Goal: Task Accomplishment & Management: Complete application form

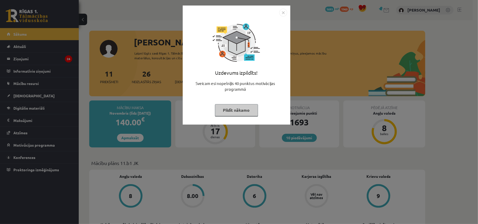
click at [240, 108] on button "Pildīt nākamo" at bounding box center [236, 110] width 43 height 12
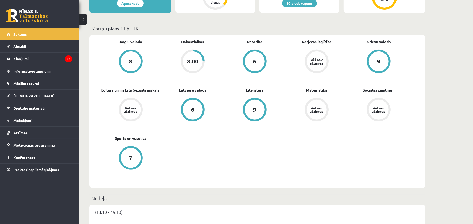
scroll to position [140, 0]
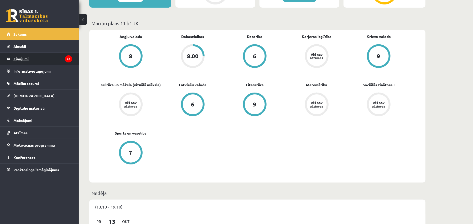
click at [59, 60] on legend "Ziņojumi 26" at bounding box center [42, 59] width 59 height 12
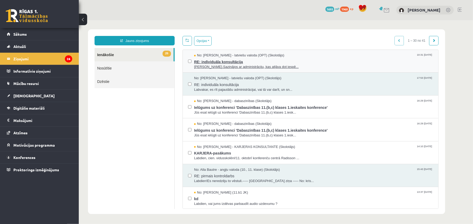
click at [250, 62] on span "RE: individuāla konsultācija" at bounding box center [313, 61] width 239 height 7
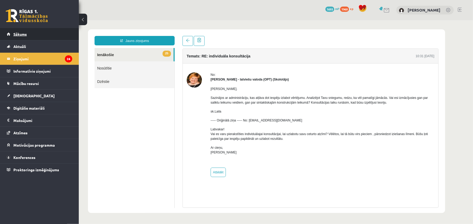
click at [33, 33] on link "Sākums" at bounding box center [39, 34] width 65 height 12
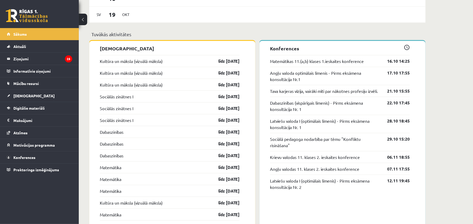
scroll to position [444, 0]
click at [123, 64] on link "Kultūra un māksla (vizuālā māksla)" at bounding box center [131, 61] width 63 height 6
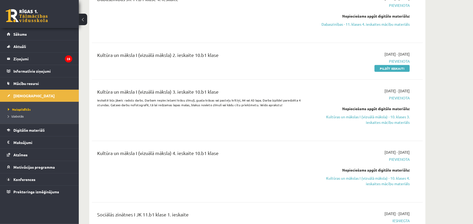
scroll to position [210, 0]
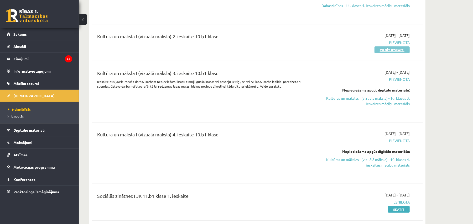
click at [386, 49] on link "Pildīt ieskaiti" at bounding box center [392, 49] width 35 height 7
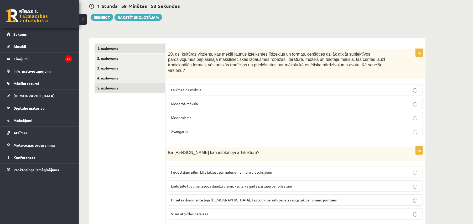
scroll to position [58, 0]
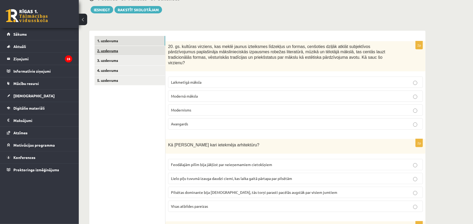
click at [145, 51] on link "2. uzdevums" at bounding box center [130, 51] width 71 height 10
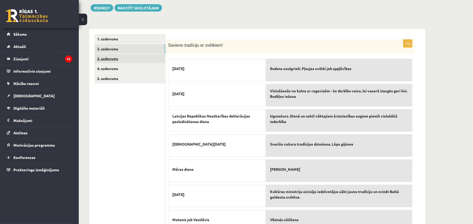
scroll to position [59, 0]
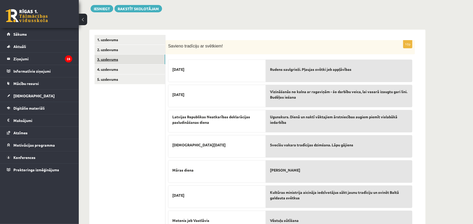
click at [114, 59] on link "3. uzdevums" at bounding box center [130, 60] width 71 height 10
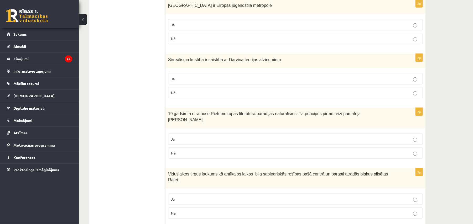
scroll to position [0, 0]
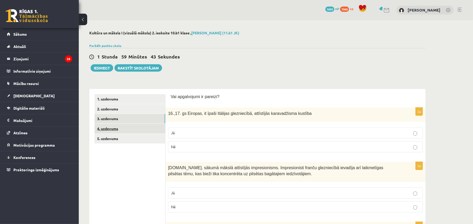
click at [133, 128] on link "4. uzdevums" at bounding box center [130, 129] width 71 height 10
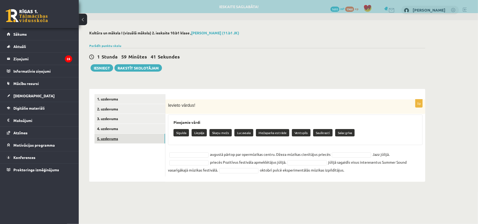
click at [135, 137] on link "5. uzdevums" at bounding box center [130, 139] width 71 height 10
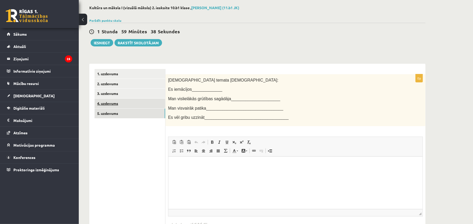
scroll to position [45, 0]
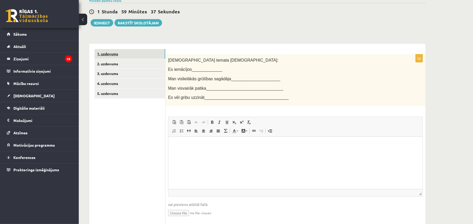
click at [122, 56] on link "1. uzdevums" at bounding box center [130, 54] width 71 height 10
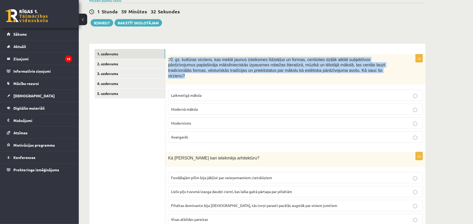
drag, startPoint x: 169, startPoint y: 57, endPoint x: 320, endPoint y: 75, distance: 152.1
click at [320, 75] on div "20. gs. kultūras virziens, kas meklē jaunus izteiksmes līdzekļus un formas, cen…" at bounding box center [295, 69] width 260 height 30
copy span "0. gs. kultūras virziens, kas meklē jaunus izteiksmes līdzekļus un formas, cenš…"
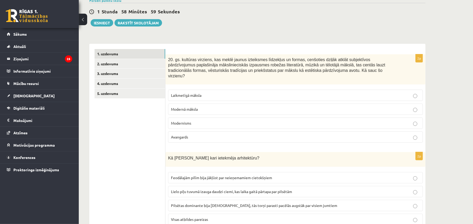
click at [236, 122] on label "Modernisms" at bounding box center [295, 123] width 255 height 11
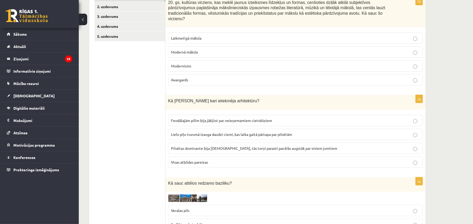
scroll to position [103, 0]
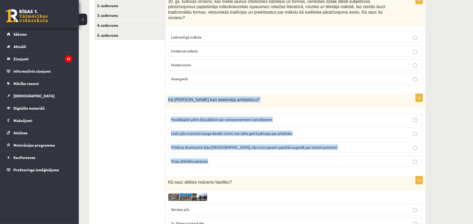
drag, startPoint x: 168, startPoint y: 96, endPoint x: 339, endPoint y: 155, distance: 180.3
click at [339, 155] on div "2p Kā Viduslaikos Krusta kari ietekmēja arhitektūru? Feodālajām pilīm bija jākļ…" at bounding box center [295, 132] width 260 height 77
copy div "Kā Viduslaikos Krusta kari ietekmēja arhitektūru? Feodālajām pilīm bija jākļūst…"
click at [235, 161] on label "Visas atbildes pareizas" at bounding box center [295, 161] width 255 height 11
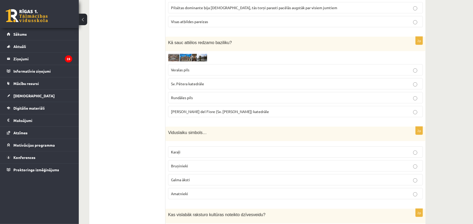
scroll to position [244, 0]
click at [175, 53] on img at bounding box center [187, 57] width 39 height 8
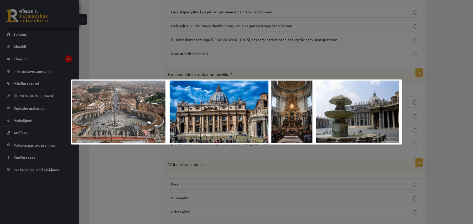
scroll to position [209, 0]
click at [428, 65] on div at bounding box center [236, 112] width 473 height 224
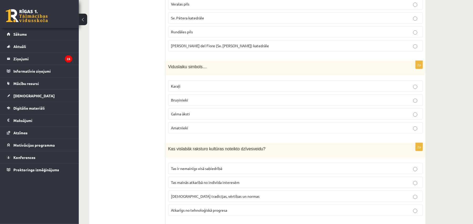
scroll to position [314, 0]
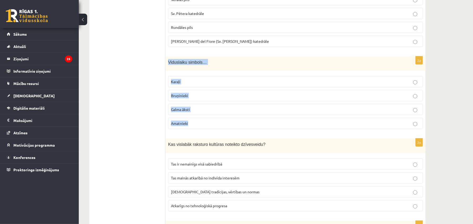
drag, startPoint x: 168, startPoint y: 60, endPoint x: 209, endPoint y: 117, distance: 69.7
click at [209, 117] on div "2p Viduslaiku simbols… Karaļi Bruņinieki Galma āksti Amatnieki" at bounding box center [295, 94] width 260 height 77
click at [184, 60] on span "Viduslaiku simbols…" at bounding box center [187, 62] width 39 height 4
drag, startPoint x: 168, startPoint y: 58, endPoint x: 230, endPoint y: 61, distance: 62.0
click at [230, 61] on div "Viduslaiku simbols…" at bounding box center [295, 63] width 260 height 15
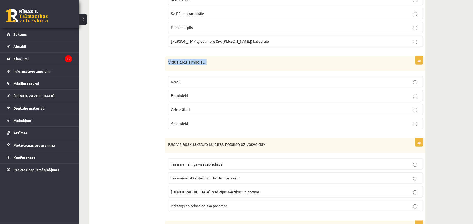
copy span "Viduslaiku simbols…"
drag, startPoint x: 171, startPoint y: 78, endPoint x: 206, endPoint y: 116, distance: 51.5
click at [206, 116] on fieldset "Karaļi Bruņinieki Galma āksti Amatnieki" at bounding box center [295, 102] width 255 height 57
copy fieldset "Karaļi Bruņinieki Galma āksti Amatnieki"
drag, startPoint x: 167, startPoint y: 56, endPoint x: 211, endPoint y: 117, distance: 75.0
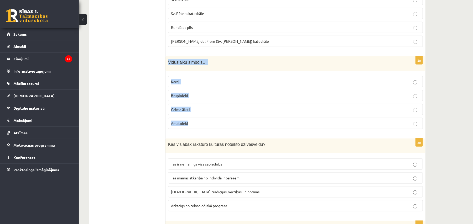
click at [211, 117] on div "2p Viduslaiku simbols… Karaļi Bruņinieki Galma āksti Amatnieki" at bounding box center [295, 94] width 260 height 77
copy div "Viduslaiku simbols… Karaļi Bruņinieki Galma āksti Amatnieki"
click at [200, 94] on p "Bruņinieki" at bounding box center [295, 96] width 249 height 6
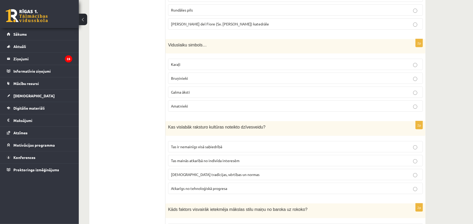
scroll to position [372, 0]
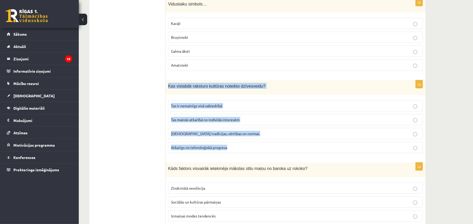
drag, startPoint x: 167, startPoint y: 84, endPoint x: 243, endPoint y: 145, distance: 97.1
click at [243, 145] on div "2p Kas vislabāk raksturo kultūras noteikto dzīvesveidu? Tas ir nemainīgs visā s…" at bounding box center [295, 118] width 260 height 77
copy div "Kas vislabāk raksturo kultūras noteikto dzīvesveidu? Tas ir nemainīgs visā sabi…"
click at [210, 128] on label "Sabiedrības tradīcijas, vērtības un normas" at bounding box center [295, 133] width 255 height 11
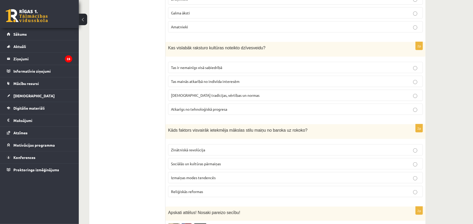
scroll to position [419, 0]
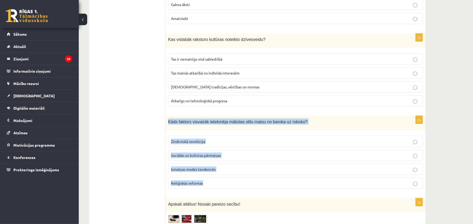
drag, startPoint x: 168, startPoint y: 117, endPoint x: 223, endPoint y: 179, distance: 83.0
click at [223, 179] on div "2p Kāds faktors visvairāk ietekmēja mākslas stilu maiņu no baroka uz rokoko? Zi…" at bounding box center [295, 154] width 260 height 77
copy div "Kāds faktors visvairāk ietekmēja mākslas stilu maiņu no baroka uz rokoko? Zināt…"
click at [240, 153] on p "Sociālās un kultūras pārmaiņas" at bounding box center [295, 156] width 249 height 6
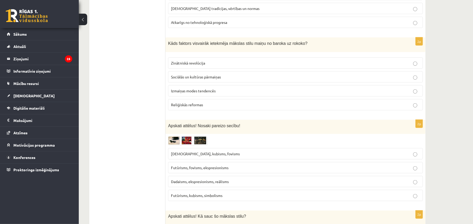
scroll to position [500, 0]
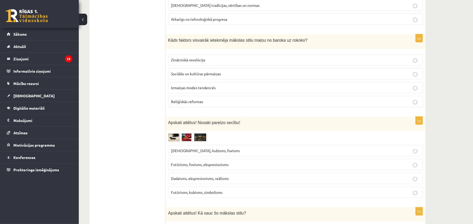
click at [178, 136] on img at bounding box center [187, 138] width 39 height 9
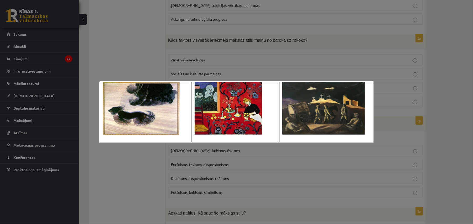
click at [131, 150] on div at bounding box center [236, 112] width 473 height 224
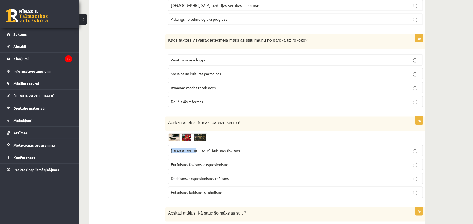
drag, startPoint x: 170, startPoint y: 149, endPoint x: 189, endPoint y: 147, distance: 18.8
click at [189, 147] on label "Sirreālisms, kubisms, fovisms" at bounding box center [295, 150] width 255 height 11
copy span "Sirreālisms"
click at [202, 138] on img at bounding box center [187, 138] width 39 height 9
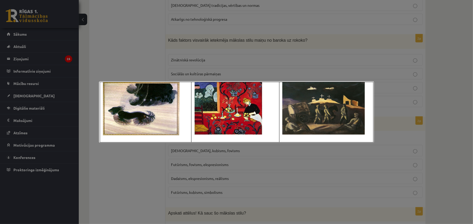
click at [323, 175] on div at bounding box center [236, 112] width 473 height 224
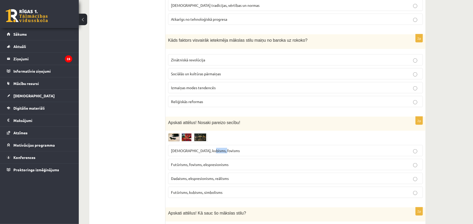
drag, startPoint x: 206, startPoint y: 148, endPoint x: 225, endPoint y: 149, distance: 18.4
click at [225, 149] on p "Sirreālisms, kubisms, fovisms" at bounding box center [295, 151] width 249 height 6
copy span "fovisms"
drag, startPoint x: 204, startPoint y: 163, endPoint x: 231, endPoint y: 165, distance: 27.4
click at [231, 165] on p "Futūrisms, fovisms, ekspresionisms" at bounding box center [295, 165] width 249 height 6
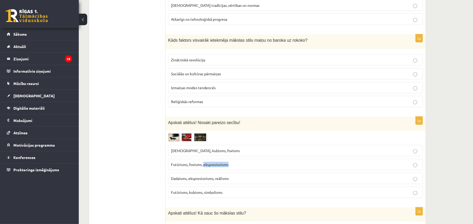
copy span "ekspresionisms"
drag, startPoint x: 216, startPoint y: 178, endPoint x: 238, endPoint y: 177, distance: 22.1
click at [238, 177] on p "Dadaisms, ekspresionisms, reālisms" at bounding box center [295, 179] width 249 height 6
click at [201, 134] on img at bounding box center [187, 138] width 39 height 9
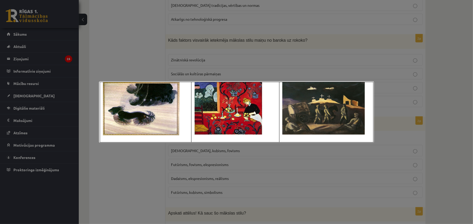
click at [245, 176] on div at bounding box center [236, 112] width 473 height 224
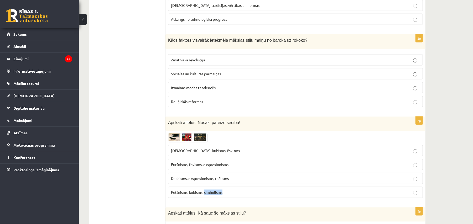
drag, startPoint x: 204, startPoint y: 193, endPoint x: 232, endPoint y: 189, distance: 28.6
click at [232, 190] on p "Futūrisms, kubisms, simbolisms" at bounding box center [295, 193] width 249 height 6
click at [203, 136] on img at bounding box center [187, 138] width 39 height 9
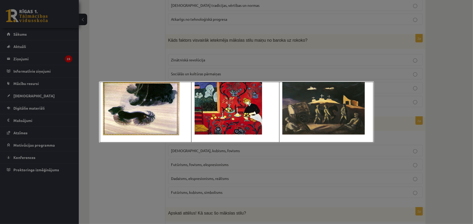
click at [237, 64] on div at bounding box center [236, 112] width 473 height 224
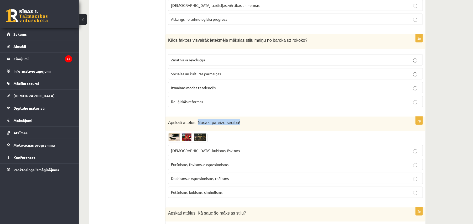
drag, startPoint x: 196, startPoint y: 122, endPoint x: 239, endPoint y: 120, distance: 42.9
click at [239, 120] on p "Apskati attēlus! Nosaki pareizo secību!" at bounding box center [282, 123] width 229 height 6
click at [185, 136] on img at bounding box center [187, 138] width 39 height 9
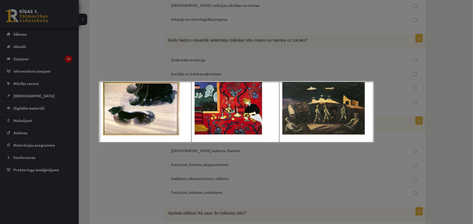
click at [116, 168] on div at bounding box center [236, 112] width 473 height 224
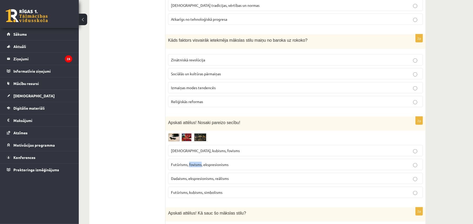
drag, startPoint x: 189, startPoint y: 163, endPoint x: 202, endPoint y: 165, distance: 13.3
click at [202, 165] on span "Futūrisms, fovisms, ekspresionisms" at bounding box center [200, 164] width 58 height 5
click at [189, 134] on img at bounding box center [187, 138] width 39 height 9
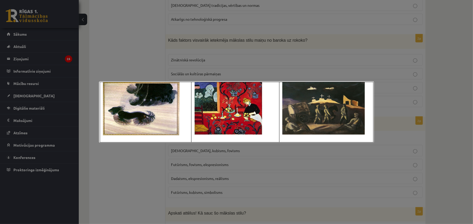
click at [126, 179] on div at bounding box center [236, 112] width 473 height 224
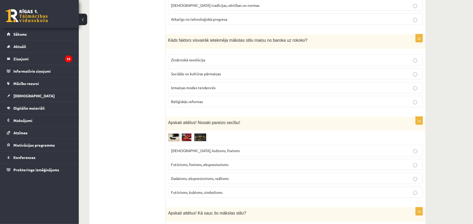
click at [233, 163] on p "Futūrisms, fovisms, ekspresionisms" at bounding box center [295, 165] width 249 height 6
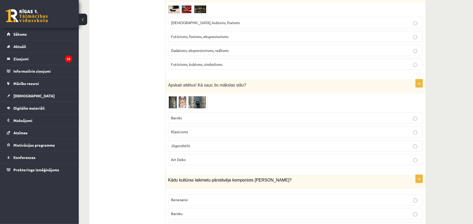
scroll to position [629, 0]
click at [192, 98] on img at bounding box center [187, 103] width 39 height 14
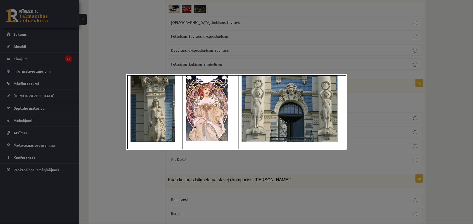
click at [105, 185] on div at bounding box center [236, 112] width 473 height 224
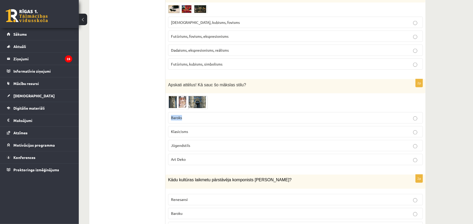
drag, startPoint x: 168, startPoint y: 118, endPoint x: 186, endPoint y: 120, distance: 18.8
click at [186, 120] on div "2p Apskati attēlus! Kā sauc šo mākslas stilu? Baroks Klasicisms Jūgendstils Art…" at bounding box center [295, 124] width 260 height 90
click at [205, 102] on img at bounding box center [187, 103] width 39 height 14
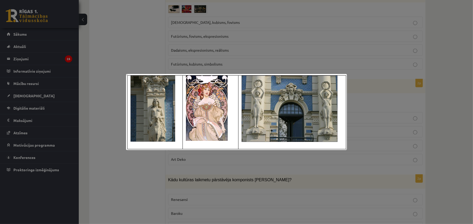
click at [145, 168] on div at bounding box center [236, 112] width 473 height 224
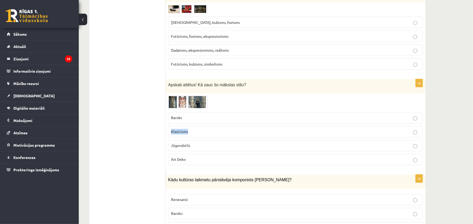
drag, startPoint x: 168, startPoint y: 131, endPoint x: 190, endPoint y: 133, distance: 22.4
click at [190, 133] on label "Klasicisms" at bounding box center [295, 131] width 255 height 11
drag, startPoint x: 171, startPoint y: 144, endPoint x: 194, endPoint y: 148, distance: 23.1
click at [193, 148] on p "Jūgendstils" at bounding box center [295, 146] width 249 height 6
click at [198, 146] on p "Jūgendstils" at bounding box center [295, 146] width 249 height 6
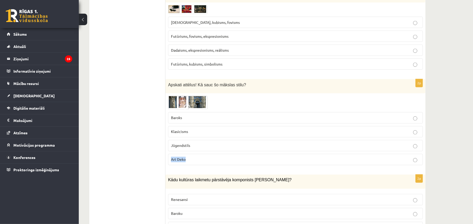
drag, startPoint x: 171, startPoint y: 159, endPoint x: 189, endPoint y: 161, distance: 18.0
click at [189, 161] on p "Art Deko" at bounding box center [295, 160] width 249 height 6
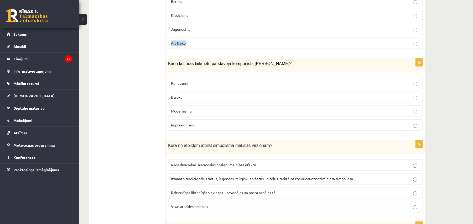
scroll to position [757, 0]
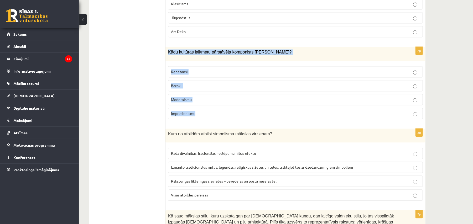
drag, startPoint x: 169, startPoint y: 51, endPoint x: 226, endPoint y: 110, distance: 81.9
click at [226, 110] on div "2p Kādu kultūras laikmetu pārstāvēja komponists Antonio Vivaldi? Renesansi Baro…" at bounding box center [295, 85] width 260 height 77
click at [233, 90] on label "Baroku" at bounding box center [295, 85] width 255 height 11
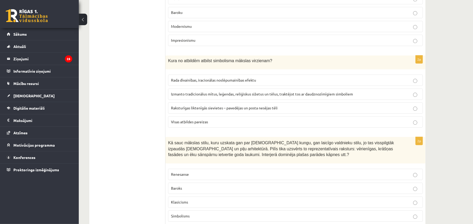
scroll to position [862, 0]
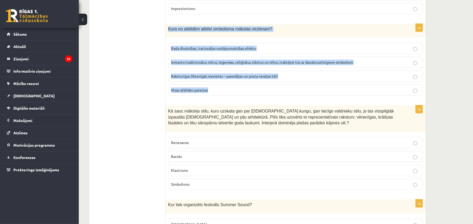
drag, startPoint x: 168, startPoint y: 29, endPoint x: 222, endPoint y: 96, distance: 86.1
click at [222, 96] on div "2p Kura no atbildēm atbilst simbolisma mākslas virzienam? Rada dīvainības, irac…" at bounding box center [295, 62] width 260 height 77
click at [205, 90] on span "Visas atbildes pareizas" at bounding box center [189, 90] width 37 height 5
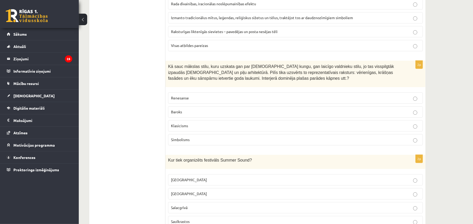
scroll to position [909, 0]
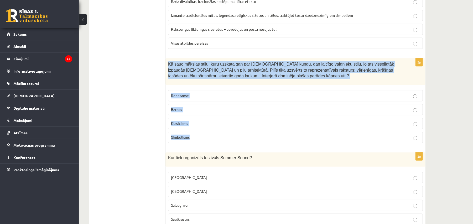
drag, startPoint x: 168, startPoint y: 63, endPoint x: 223, endPoint y: 140, distance: 94.3
click at [223, 140] on div "2p Kā sauc mākslas stilu, kuru uzskata gan par baznīcas kungu, gan laicīgo vald…" at bounding box center [295, 102] width 260 height 89
click at [208, 112] on p "Baroks" at bounding box center [295, 110] width 249 height 6
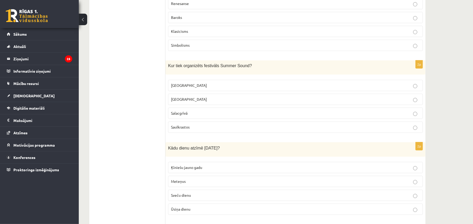
scroll to position [1002, 0]
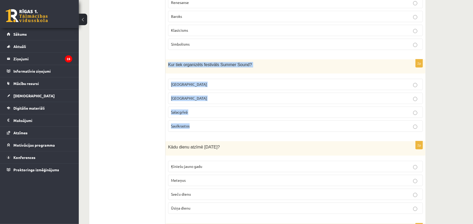
drag, startPoint x: 167, startPoint y: 66, endPoint x: 206, endPoint y: 122, distance: 68.8
click at [206, 122] on div "2p Kur tiek organizēts festivāls Summer Sound? Rīgā Liepājā Salacgrīvā Saulkras…" at bounding box center [295, 97] width 260 height 77
click at [212, 98] on p "Liepājā" at bounding box center [295, 99] width 249 height 6
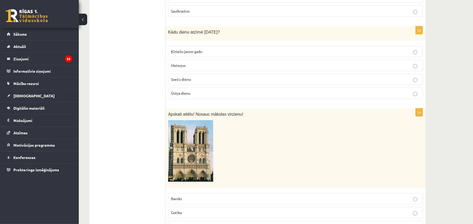
scroll to position [1119, 0]
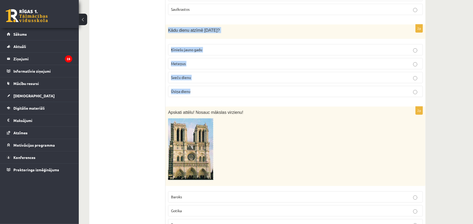
drag, startPoint x: 168, startPoint y: 32, endPoint x: 214, endPoint y: 92, distance: 75.1
click at [214, 92] on div "2p Kādu dienu atzīmē 2.februārī? Ķīniešu jauno gadu Meteņus Sveču dienu Ūsiņa d…" at bounding box center [295, 62] width 260 height 77
click at [204, 80] on p "Sveču dienu" at bounding box center [295, 78] width 249 height 6
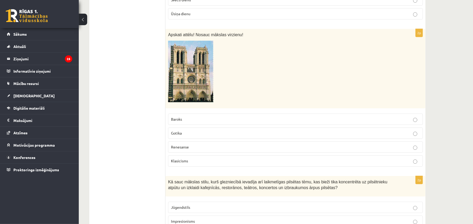
scroll to position [1201, 0]
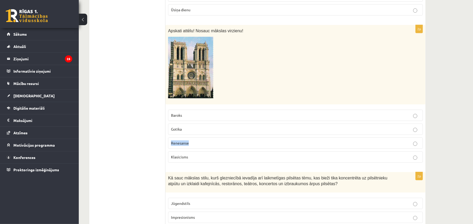
drag, startPoint x: 170, startPoint y: 148, endPoint x: 197, endPoint y: 151, distance: 26.6
click at [197, 149] on label "Renesanse" at bounding box center [295, 143] width 255 height 11
drag, startPoint x: 169, startPoint y: 119, endPoint x: 200, endPoint y: 119, distance: 31.0
click at [200, 119] on label "Baroks" at bounding box center [295, 115] width 255 height 11
drag, startPoint x: 169, startPoint y: 161, endPoint x: 190, endPoint y: 164, distance: 20.4
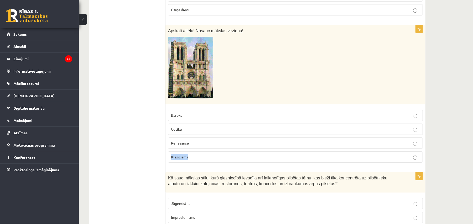
click at [190, 163] on label "Klasicisms" at bounding box center [295, 157] width 255 height 11
drag, startPoint x: 170, startPoint y: 132, endPoint x: 189, endPoint y: 136, distance: 19.6
click at [189, 135] on label "Gotika" at bounding box center [295, 129] width 255 height 11
click at [206, 132] on p "Gotika" at bounding box center [295, 130] width 249 height 6
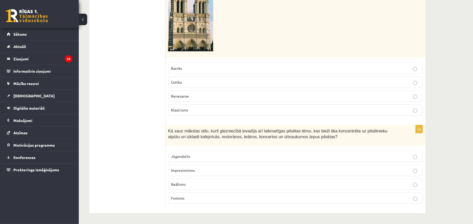
scroll to position [1252, 0]
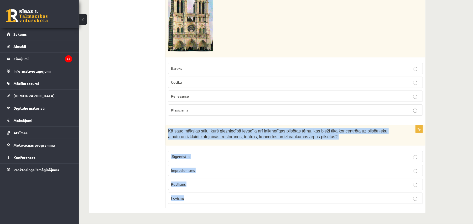
drag, startPoint x: 169, startPoint y: 131, endPoint x: 220, endPoint y: 194, distance: 82.0
click at [220, 194] on div "2p Kā sauc mākslas stilu, kurš glezniecībā ievadīja arī laikmetīgas pilsētas tē…" at bounding box center [295, 166] width 260 height 83
click at [224, 170] on p "Impresionisms" at bounding box center [295, 171] width 249 height 6
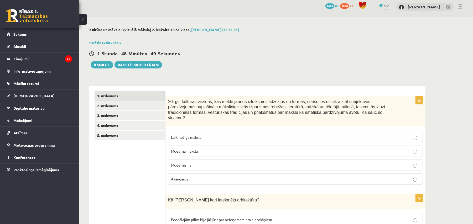
scroll to position [0, 0]
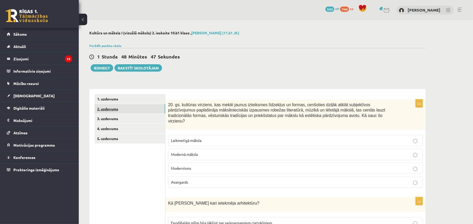
click at [117, 110] on link "2. uzdevums" at bounding box center [130, 109] width 71 height 10
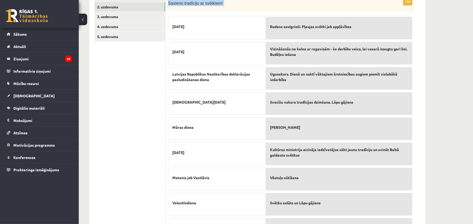
scroll to position [165, 0]
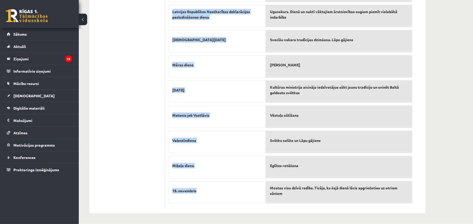
drag, startPoint x: 167, startPoint y: 10, endPoint x: 213, endPoint y: 199, distance: 194.2
click at [213, 199] on div "10p Savieno tradīciju ar svētkiem! Lāčplēša diena Ziemassvētki Latvijas Republi…" at bounding box center [290, 72] width 250 height 274
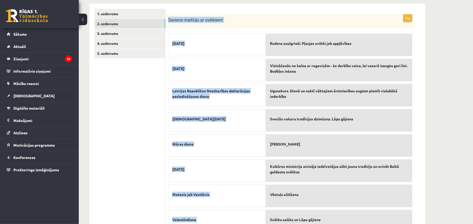
scroll to position [48, 0]
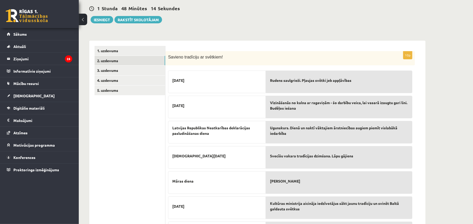
click at [141, 148] on ul "1. uzdevums 2. uzdevums 3. uzdevums 4. uzdevums 5. uzdevums" at bounding box center [130, 185] width 71 height 279
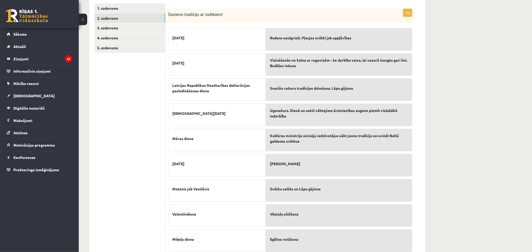
scroll to position [85, 0]
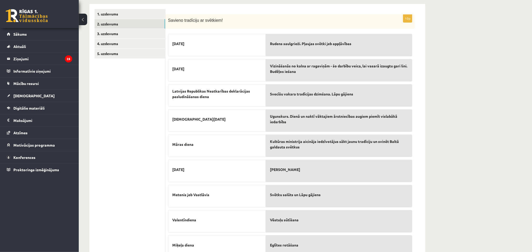
drag, startPoint x: 175, startPoint y: 46, endPoint x: 203, endPoint y: 47, distance: 27.6
click at [203, 47] on div "Lāčplēša diena" at bounding box center [217, 45] width 98 height 23
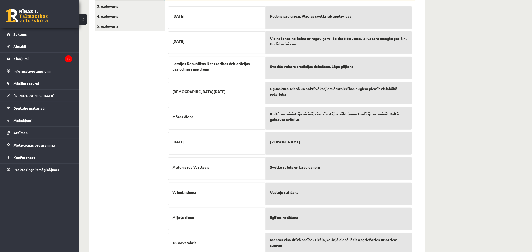
scroll to position [137, 0]
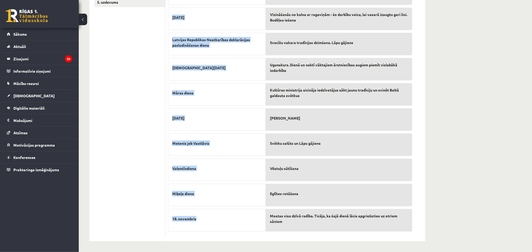
drag, startPoint x: 168, startPoint y: 33, endPoint x: 258, endPoint y: 218, distance: 206.3
click at [258, 218] on div "10p Savieno tradīciju ar svētkiem! Lāčplēša diena Ziemassvētki Latvijas Republi…" at bounding box center [290, 100] width 250 height 274
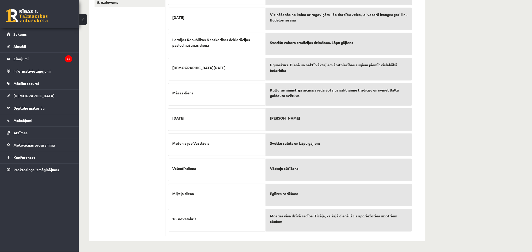
click at [143, 131] on ul "1. uzdevums 2. uzdevums 3. uzdevums 4. uzdevums 5. uzdevums" at bounding box center [130, 97] width 71 height 279
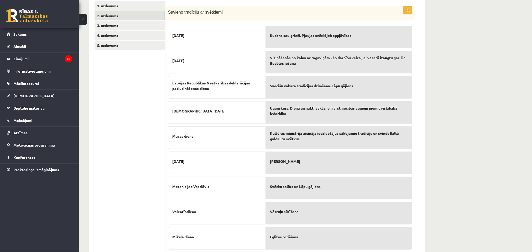
scroll to position [72, 0]
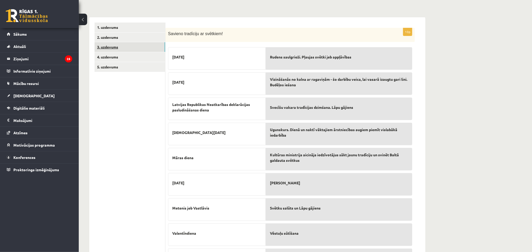
click at [142, 45] on link "3. uzdevums" at bounding box center [130, 47] width 71 height 10
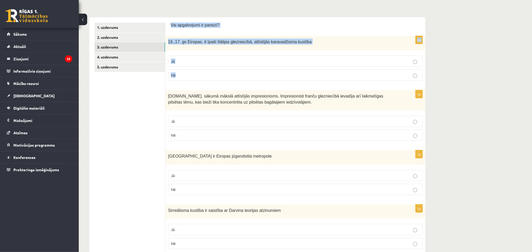
drag, startPoint x: 170, startPoint y: 23, endPoint x: 242, endPoint y: 72, distance: 87.4
click at [201, 57] on label "Jā" at bounding box center [295, 61] width 255 height 11
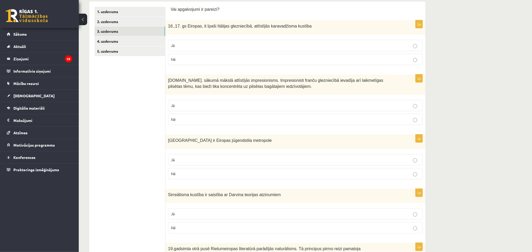
scroll to position [137, 0]
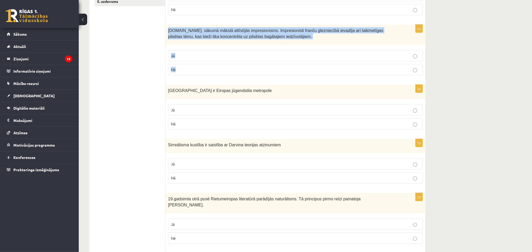
drag, startPoint x: 169, startPoint y: 30, endPoint x: 190, endPoint y: 66, distance: 42.2
click at [190, 66] on div "2p 19.gs. sākumā mākslā attīstījās impresionisms. Impresionisti franču glezniec…" at bounding box center [295, 52] width 260 height 55
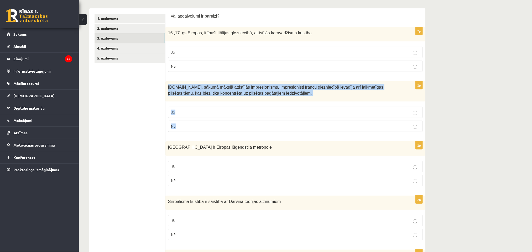
scroll to position [85, 0]
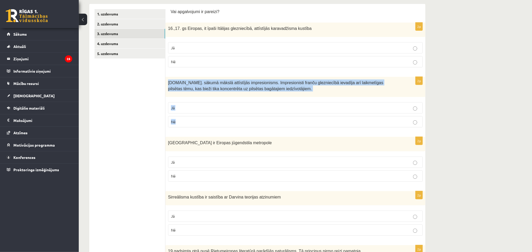
click at [221, 122] on p "Nē" at bounding box center [295, 122] width 249 height 6
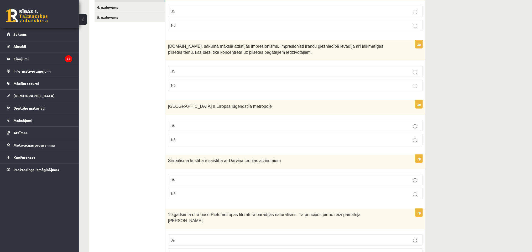
scroll to position [124, 0]
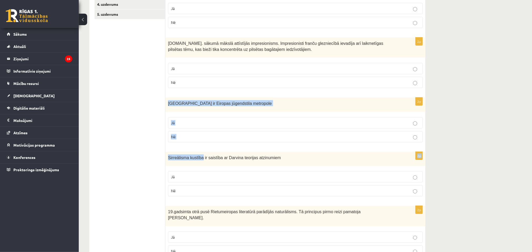
drag, startPoint x: 169, startPoint y: 104, endPoint x: 200, endPoint y: 152, distance: 57.7
click at [181, 129] on label "Jā" at bounding box center [295, 122] width 255 height 11
drag, startPoint x: 167, startPoint y: 105, endPoint x: 183, endPoint y: 133, distance: 32.7
click at [183, 133] on div "2p Rīgā ir Eiropas jūgendstila metropole Jā Nē" at bounding box center [295, 122] width 260 height 49
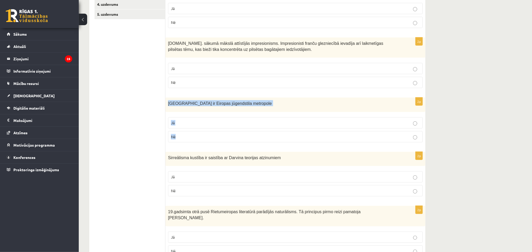
click at [216, 121] on label "Jā" at bounding box center [295, 122] width 255 height 11
click at [216, 120] on label "Jā" at bounding box center [295, 122] width 255 height 11
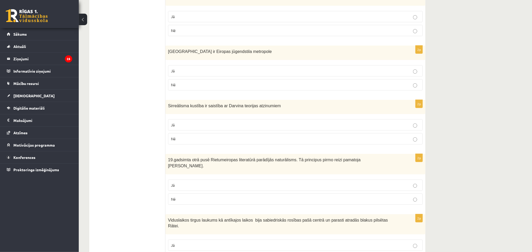
scroll to position [190, 0]
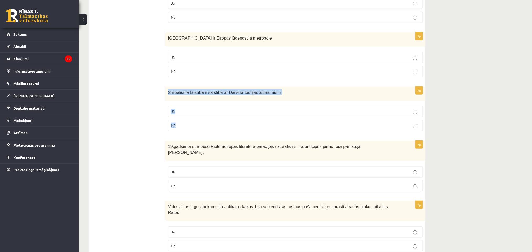
drag, startPoint x: 168, startPoint y: 91, endPoint x: 188, endPoint y: 132, distance: 45.3
click at [188, 132] on div "2p Sirreālisma kustība ir saistība ar Darvina teorijas atzinumiem Jā Nē" at bounding box center [295, 111] width 260 height 49
click at [215, 128] on p "Nē" at bounding box center [295, 126] width 249 height 6
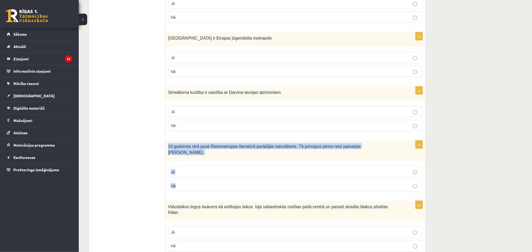
drag, startPoint x: 167, startPoint y: 147, endPoint x: 182, endPoint y: 180, distance: 36.7
click at [182, 180] on div "2p 19.gadsimta otrā pusē Rietumeiropas literatūrā parādījās naturālisms. Tā pri…" at bounding box center [295, 168] width 260 height 55
click at [291, 169] on p "Jā" at bounding box center [295, 172] width 249 height 6
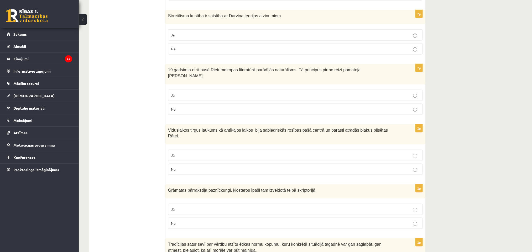
scroll to position [269, 0]
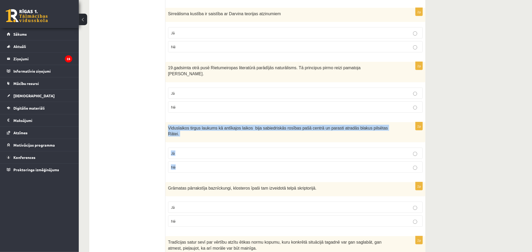
drag, startPoint x: 168, startPoint y: 125, endPoint x: 189, endPoint y: 158, distance: 39.5
click at [189, 158] on div "2p Viduslaikos tirgus laukums kā antīkajos laikos bija sabiedriskās rosības paš…" at bounding box center [295, 149] width 260 height 55
click at [219, 151] on p "Jā" at bounding box center [295, 154] width 249 height 6
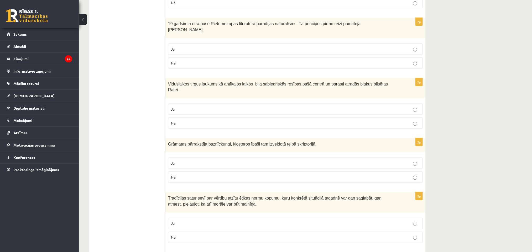
scroll to position [334, 0]
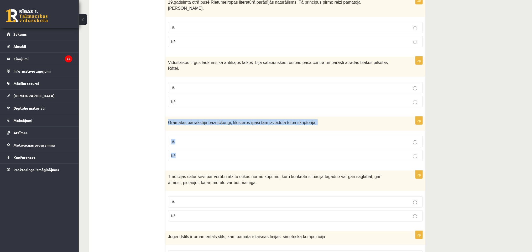
drag, startPoint x: 167, startPoint y: 114, endPoint x: 190, endPoint y: 144, distance: 38.0
click at [190, 144] on div "2p Grāmatas pārrakstīja baznīckungi, klosteros īpaši tam izveidotā telpā skript…" at bounding box center [295, 141] width 260 height 49
click at [219, 139] on p "Jā" at bounding box center [295, 142] width 249 height 6
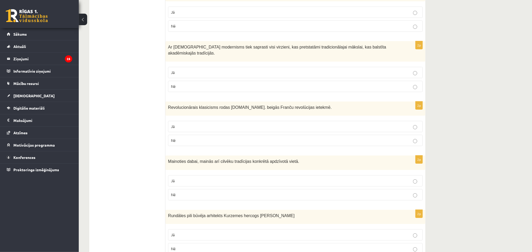
scroll to position [972, 0]
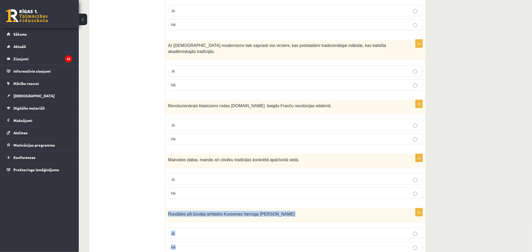
drag, startPoint x: 167, startPoint y: 193, endPoint x: 199, endPoint y: 230, distance: 48.6
click at [199, 224] on div "2p Rundāles pili būvēja arhitekts Kurzemes hercogs E.J Bīrons Jā Nē" at bounding box center [295, 233] width 260 height 49
click at [196, 224] on p "Nē" at bounding box center [295, 248] width 249 height 6
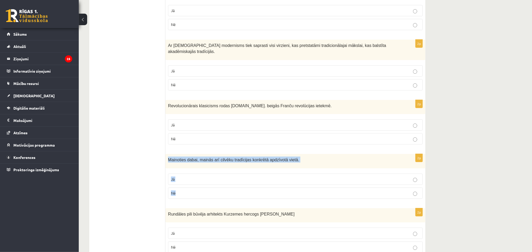
drag, startPoint x: 166, startPoint y: 135, endPoint x: 199, endPoint y: 173, distance: 50.1
click at [199, 173] on div "2p Mainoties dabai, mainās arī cilvēku tradīcijas konkrētā apdzīvotā vietā. Jā …" at bounding box center [295, 178] width 260 height 49
click at [288, 177] on p "Jā" at bounding box center [295, 180] width 249 height 6
drag, startPoint x: 166, startPoint y: 81, endPoint x: 189, endPoint y: 106, distance: 33.5
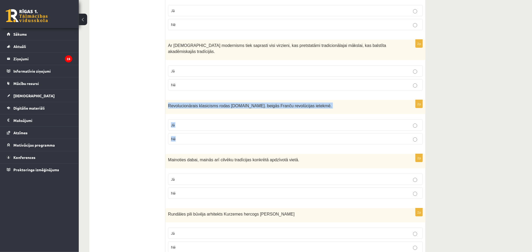
drag, startPoint x: 167, startPoint y: 84, endPoint x: 190, endPoint y: 117, distance: 40.0
click at [190, 117] on div "2p Revolucionārais klasicisms rodas 18.gs. beigās Franču revolūcijas ietekmē. J…" at bounding box center [295, 124] width 260 height 49
click at [258, 122] on p "Jā" at bounding box center [295, 125] width 249 height 6
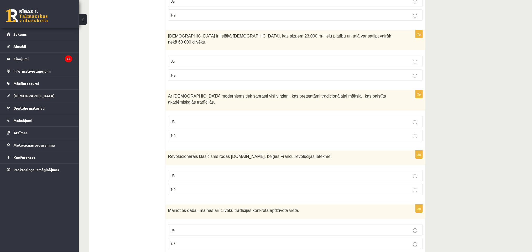
scroll to position [920, 0]
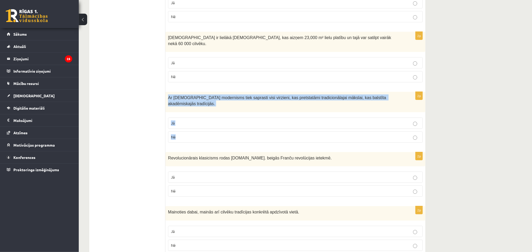
drag, startPoint x: 166, startPoint y: 81, endPoint x: 194, endPoint y: 111, distance: 41.1
click at [194, 111] on div "2p Ar Jēdzienu modernisms tiek saprasti visi virzieni, kas pretstatāmi tradicio…" at bounding box center [295, 119] width 260 height 55
click at [234, 118] on label "Jā" at bounding box center [295, 123] width 255 height 11
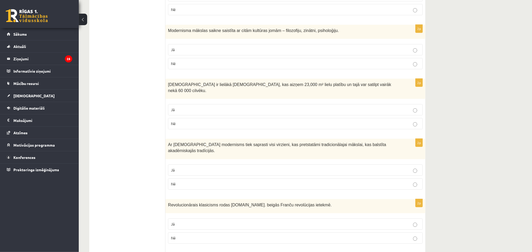
scroll to position [867, 0]
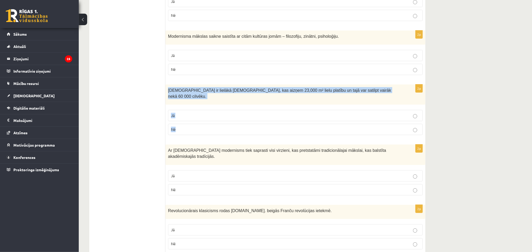
drag, startPoint x: 167, startPoint y: 79, endPoint x: 187, endPoint y: 107, distance: 34.8
click at [187, 107] on div "2p Svētā Pētera bazilika ir lielākā kristiešu baznīca, kas aizņem 23,000 m² lie…" at bounding box center [295, 112] width 260 height 55
click at [211, 110] on label "Jā" at bounding box center [295, 115] width 255 height 11
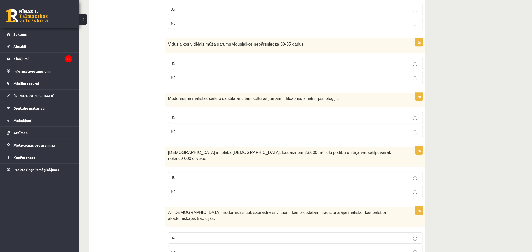
scroll to position [801, 0]
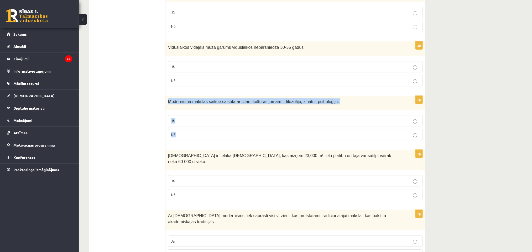
drag, startPoint x: 167, startPoint y: 87, endPoint x: 197, endPoint y: 125, distance: 47.7
click at [197, 125] on div "2p Modernisma mākslas saikne saistīta ar citām kultūras jomām – filozofiju, zin…" at bounding box center [295, 120] width 260 height 49
click at [223, 115] on label "Jā" at bounding box center [295, 120] width 255 height 11
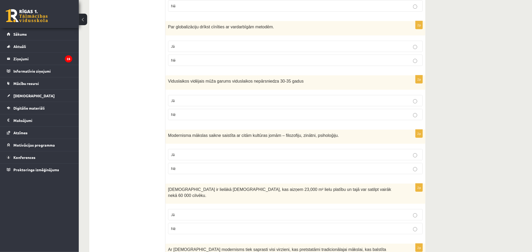
scroll to position [762, 0]
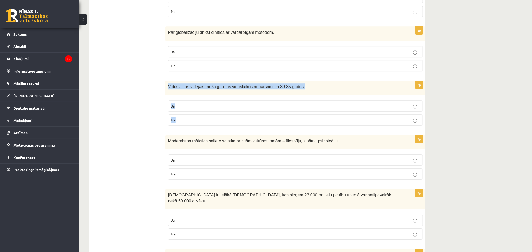
drag, startPoint x: 167, startPoint y: 74, endPoint x: 191, endPoint y: 112, distance: 44.9
click at [191, 112] on div "2p Viduslaikos vidējais mūža garums viduslaikos nepārsniedza 30-35 gadus Jā Nē" at bounding box center [295, 105] width 260 height 49
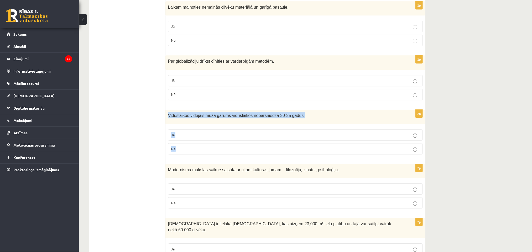
scroll to position [723, 0]
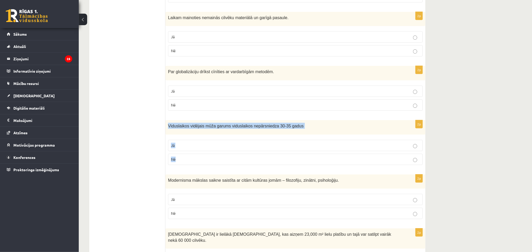
click at [238, 143] on p "Jā" at bounding box center [295, 146] width 249 height 6
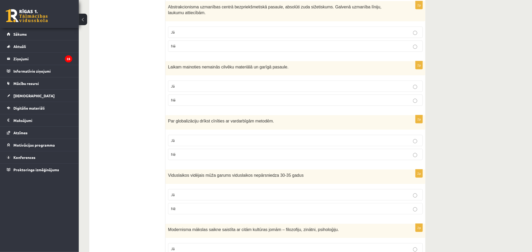
scroll to position [670, 0]
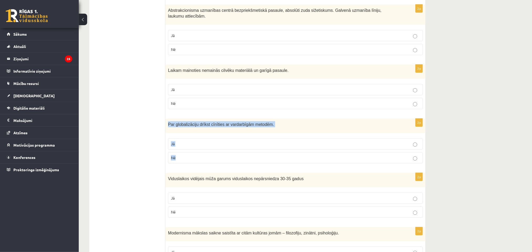
drag, startPoint x: 165, startPoint y: 110, endPoint x: 189, endPoint y: 139, distance: 37.9
click at [189, 139] on div "2p Par globalizāciju drīkst cīnīties ar vardarbīgām metodēm. Jā Nē" at bounding box center [295, 143] width 260 height 49
click at [224, 152] on fieldset "Jā Nē" at bounding box center [295, 150] width 255 height 29
click at [220, 152] on label "Nē" at bounding box center [295, 157] width 255 height 11
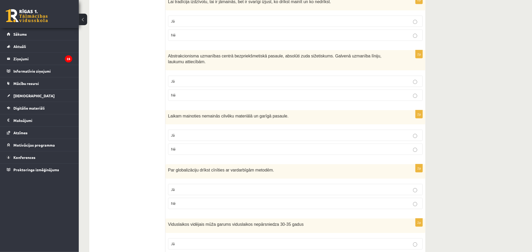
scroll to position [617, 0]
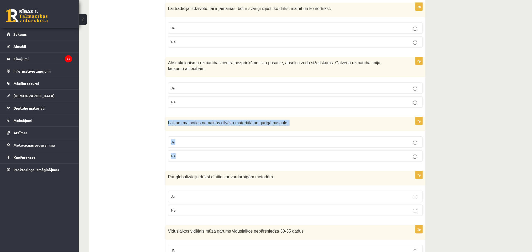
drag, startPoint x: 167, startPoint y: 107, endPoint x: 193, endPoint y: 137, distance: 39.6
click at [193, 137] on div "2p Laikam mainoties nemainās cilvēku materiālā un garīgā pasaule. Jā Nē" at bounding box center [295, 141] width 260 height 49
click at [217, 136] on fieldset "Jā Nē" at bounding box center [295, 148] width 255 height 29
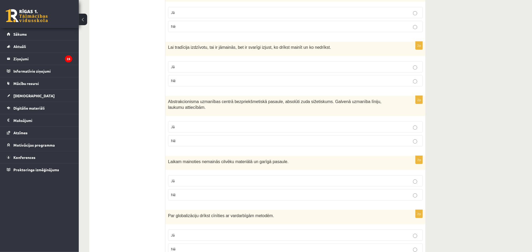
scroll to position [578, 0]
click at [291, 193] on p "Nē" at bounding box center [295, 196] width 249 height 6
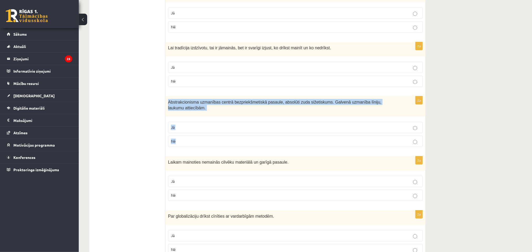
drag, startPoint x: 168, startPoint y: 92, endPoint x: 189, endPoint y: 124, distance: 38.6
click at [189, 124] on div "2p Abstrakcionisma uzmanības centrā bezpriekšmetiskā pasaule, absolūti zuda siž…" at bounding box center [295, 123] width 260 height 55
click at [226, 125] on p "Jā" at bounding box center [295, 128] width 249 height 6
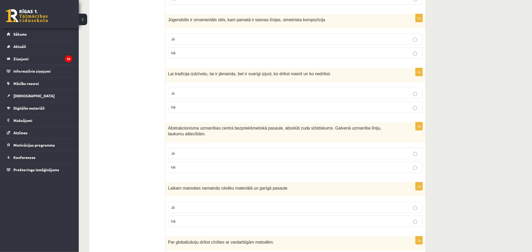
scroll to position [552, 0]
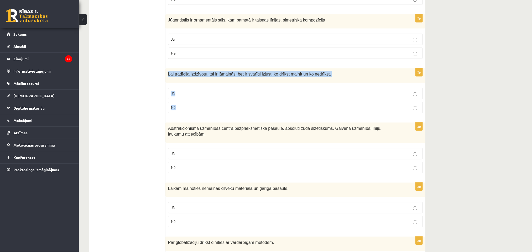
drag, startPoint x: 168, startPoint y: 64, endPoint x: 187, endPoint y: 95, distance: 35.9
click at [187, 95] on div "2p Lai tradīcija izdzīvotu, tai ir jāmainās, bet ir svarīgi izjust, ko drīkst m…" at bounding box center [295, 92] width 260 height 49
click at [216, 91] on p "Jā" at bounding box center [295, 94] width 249 height 6
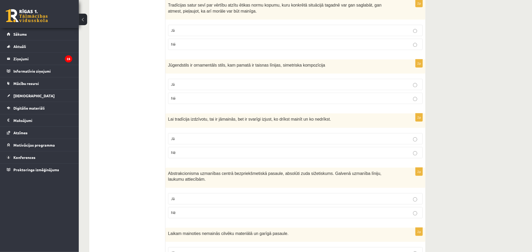
scroll to position [499, 0]
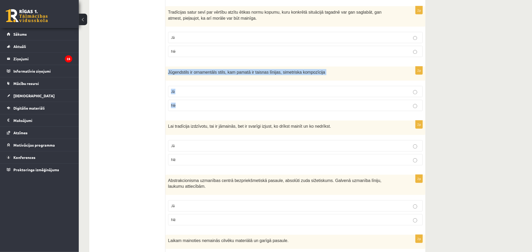
drag, startPoint x: 167, startPoint y: 62, endPoint x: 189, endPoint y: 95, distance: 39.7
click at [189, 95] on div "2p Jūgendstils ir ornamentāls stils, kam pamatā ir taisnas līnijas, simetriska …" at bounding box center [295, 91] width 260 height 49
click at [250, 100] on label "Nē" at bounding box center [295, 105] width 255 height 11
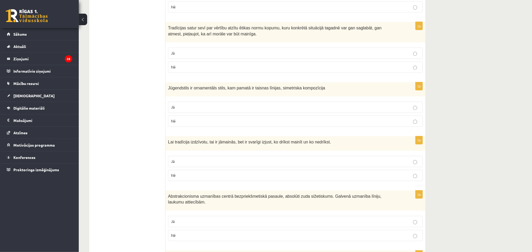
scroll to position [447, 0]
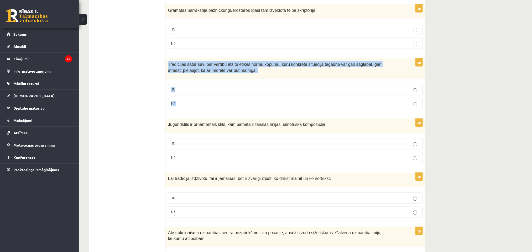
drag, startPoint x: 169, startPoint y: 55, endPoint x: 197, endPoint y: 90, distance: 44.4
click at [197, 90] on div "2p Tradīcijas satur sevī par vērtību atzītu ētikas normu kopumu, kuru konkrētā …" at bounding box center [295, 86] width 260 height 55
click at [229, 87] on p "Jā" at bounding box center [295, 90] width 249 height 6
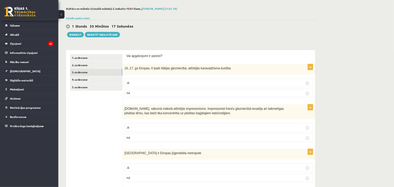
scroll to position [0, 0]
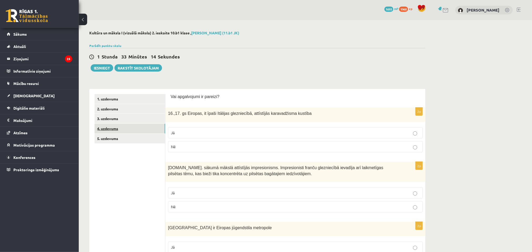
click at [121, 130] on link "4. uzdevums" at bounding box center [130, 129] width 71 height 10
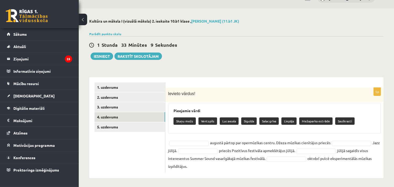
scroll to position [14, 0]
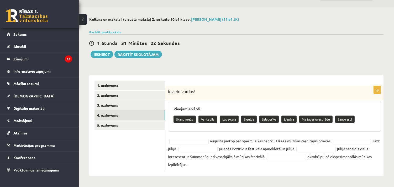
drag, startPoint x: 168, startPoint y: 91, endPoint x: 288, endPoint y: 170, distance: 143.5
click at [288, 170] on div "5p Ievieto vārdus! Pieejamie vārdi Skaņu mežs Ventspils Lucavsala Sigulda Salac…" at bounding box center [274, 128] width 218 height 85
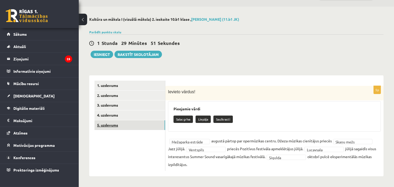
click at [136, 124] on link "5. uzdevums" at bounding box center [130, 125] width 71 height 10
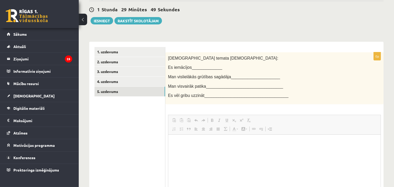
scroll to position [0, 0]
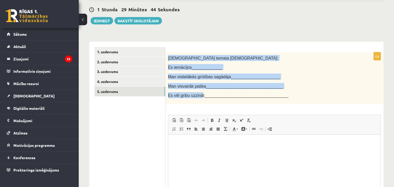
drag, startPoint x: 169, startPoint y: 57, endPoint x: 199, endPoint y: 94, distance: 46.8
click at [199, 94] on div "Šī temata ietvaros: Es iemācījos_____________ Man vislielākās grūtības sagādāja…" at bounding box center [274, 78] width 218 height 52
click at [191, 71] on div "Šī temata ietvaros: Es iemācījos_____________ Man vislielākās grūtības sagādāja…" at bounding box center [274, 78] width 218 height 52
drag, startPoint x: 168, startPoint y: 57, endPoint x: 203, endPoint y: 97, distance: 53.1
click at [203, 97] on div "Šī temata ietvaros: Es iemācījos_____________ Man vislielākās grūtības sagādāja…" at bounding box center [274, 78] width 218 height 52
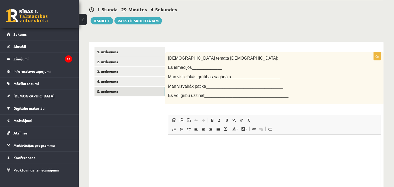
click at [129, 137] on ul "1. uzdevums 2. uzdevums 3. uzdevums 4. uzdevums 5. uzdevums" at bounding box center [130, 135] width 71 height 177
click at [116, 80] on link "4. uzdevums" at bounding box center [130, 82] width 71 height 10
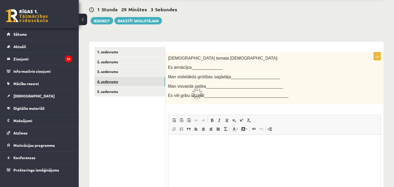
scroll to position [14, 0]
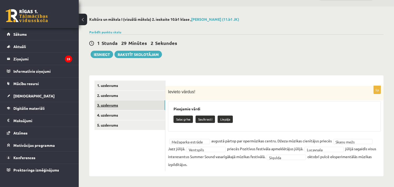
click at [117, 103] on link "3. uzdevums" at bounding box center [130, 105] width 71 height 10
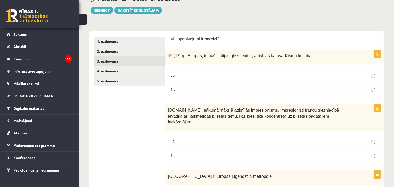
scroll to position [0, 0]
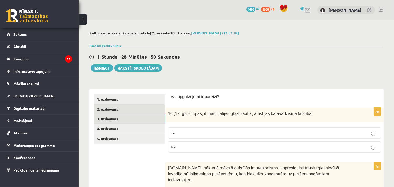
click at [130, 109] on link "2. uzdevums" at bounding box center [130, 109] width 71 height 10
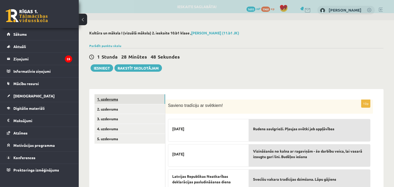
click at [139, 99] on link "1. uzdevums" at bounding box center [130, 99] width 71 height 10
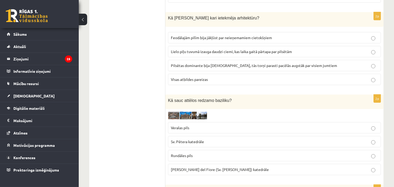
scroll to position [224, 0]
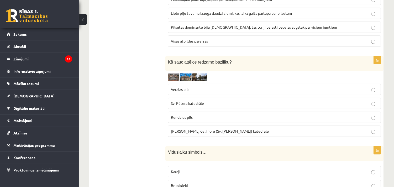
click at [178, 77] on img at bounding box center [187, 77] width 39 height 8
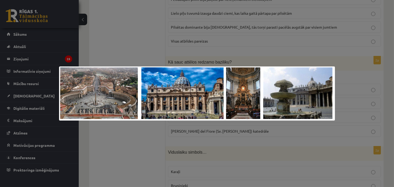
click at [128, 148] on div at bounding box center [197, 93] width 394 height 187
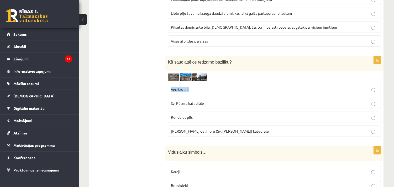
drag, startPoint x: 170, startPoint y: 90, endPoint x: 195, endPoint y: 89, distance: 24.7
click at [195, 89] on label "Veralas pils" at bounding box center [274, 89] width 213 height 11
click at [184, 76] on img at bounding box center [187, 77] width 39 height 8
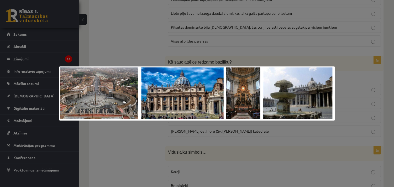
click at [100, 133] on div at bounding box center [197, 93] width 394 height 187
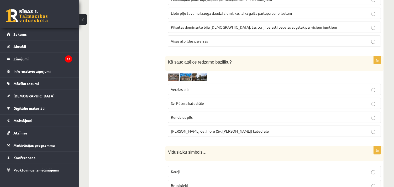
click at [196, 77] on img at bounding box center [187, 77] width 39 height 8
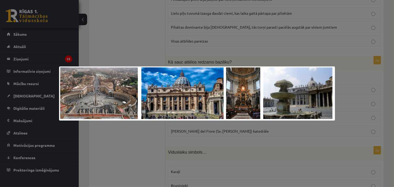
click at [114, 137] on div at bounding box center [197, 93] width 394 height 187
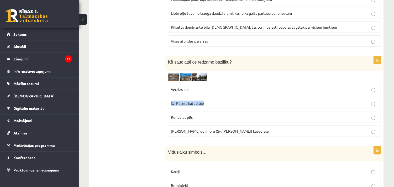
drag, startPoint x: 169, startPoint y: 103, endPoint x: 210, endPoint y: 103, distance: 40.4
click at [210, 103] on label "Sv. Pētera katedrāle" at bounding box center [274, 103] width 213 height 11
click at [189, 77] on img at bounding box center [187, 77] width 39 height 8
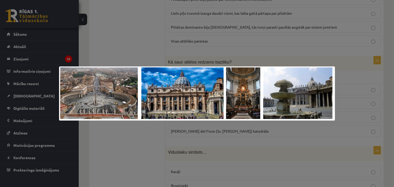
click at [151, 58] on div at bounding box center [197, 93] width 394 height 187
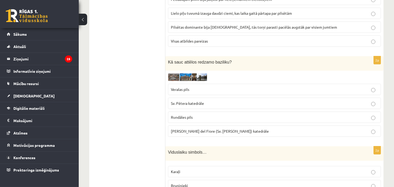
click at [354, 92] on p "Veralas pils" at bounding box center [274, 90] width 207 height 6
drag, startPoint x: 169, startPoint y: 118, endPoint x: 197, endPoint y: 121, distance: 28.3
click at [197, 121] on label "Rundāles pils" at bounding box center [274, 117] width 213 height 11
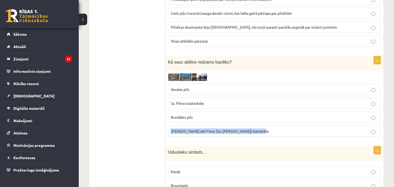
drag, startPoint x: 171, startPoint y: 132, endPoint x: 256, endPoint y: 136, distance: 84.9
click at [256, 136] on label "Santa Maria del Fiore (Sv. Marijas Ziedu) katedrāle" at bounding box center [274, 131] width 213 height 11
click at [178, 74] on img at bounding box center [187, 77] width 39 height 8
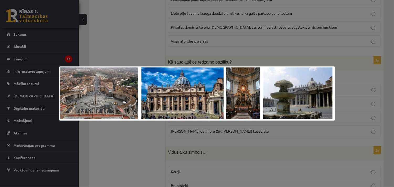
click at [129, 135] on div at bounding box center [197, 93] width 394 height 187
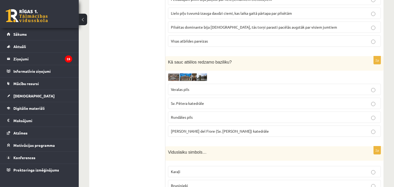
click at [188, 90] on span "Veralas pils" at bounding box center [180, 89] width 18 height 5
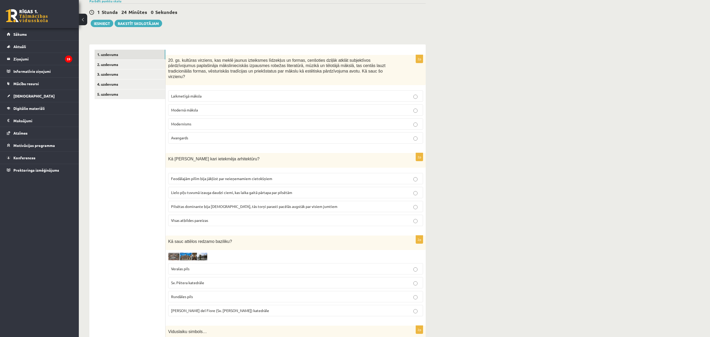
scroll to position [0, 0]
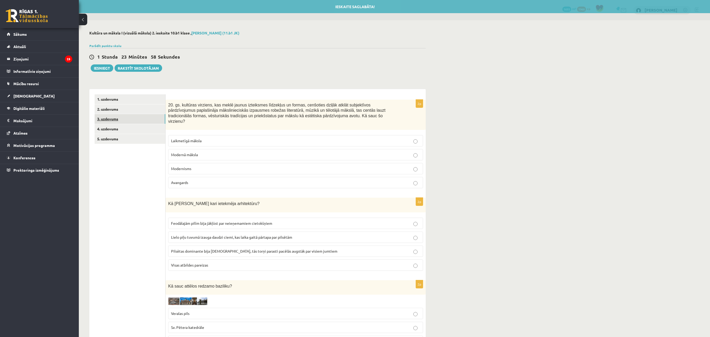
click at [119, 118] on link "3. uzdevums" at bounding box center [130, 119] width 71 height 10
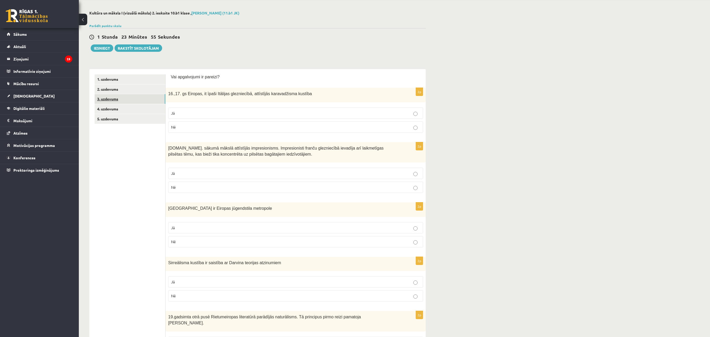
scroll to position [17, 0]
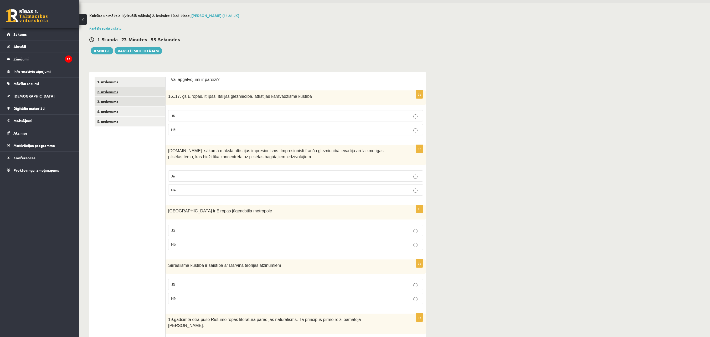
click at [141, 92] on link "2. uzdevums" at bounding box center [130, 92] width 71 height 10
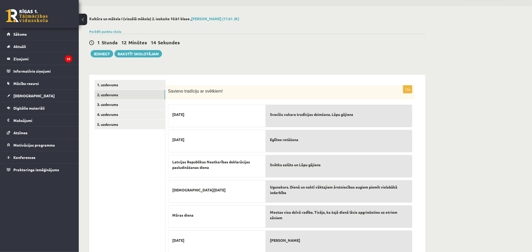
scroll to position [13, 0]
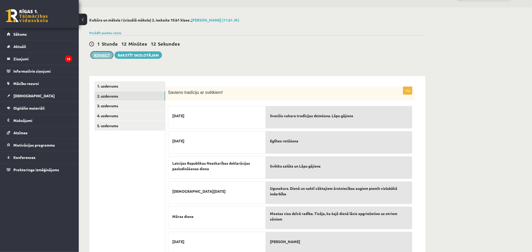
click at [103, 56] on button "Iesniegt" at bounding box center [102, 54] width 23 height 7
